Goal: Information Seeking & Learning: Learn about a topic

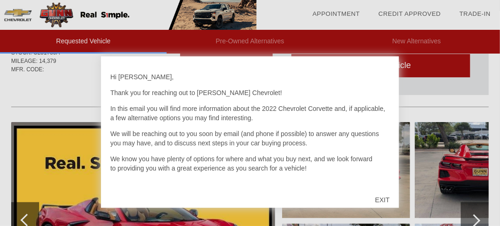
click at [382, 201] on div "EXIT" at bounding box center [382, 200] width 33 height 28
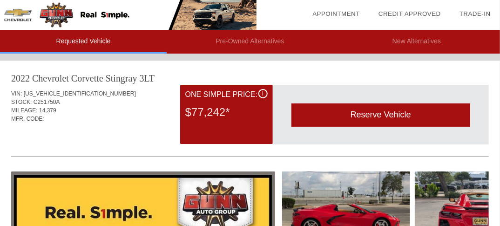
click at [264, 91] on div "i" at bounding box center [263, 93] width 9 height 9
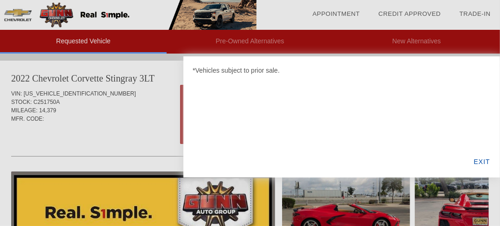
click at [480, 160] on div "EXIT" at bounding box center [483, 162] width 36 height 32
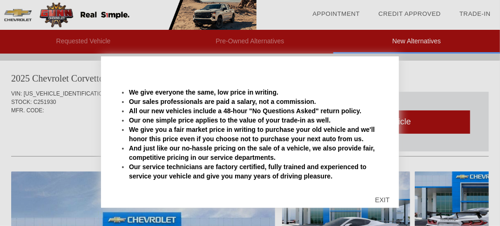
click at [382, 202] on div "EXIT" at bounding box center [382, 200] width 33 height 28
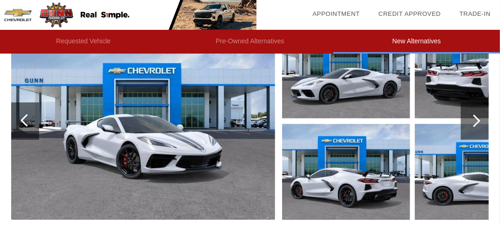
scroll to position [198, 0]
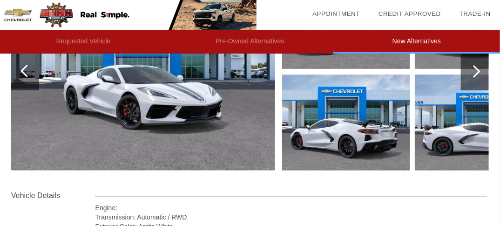
click at [185, 123] on img at bounding box center [143, 72] width 264 height 198
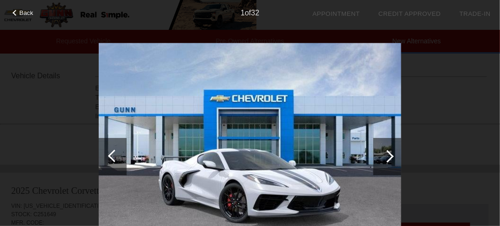
scroll to position [348, 0]
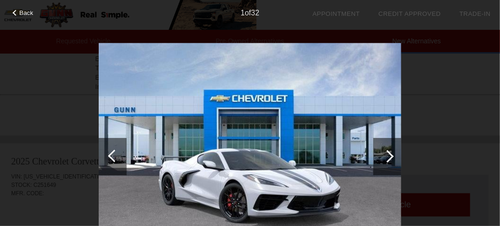
click at [30, 13] on span "Back" at bounding box center [27, 12] width 14 height 7
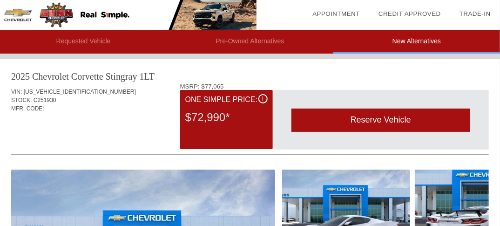
scroll to position [0, 0]
